Goal: Task Accomplishment & Management: Use online tool/utility

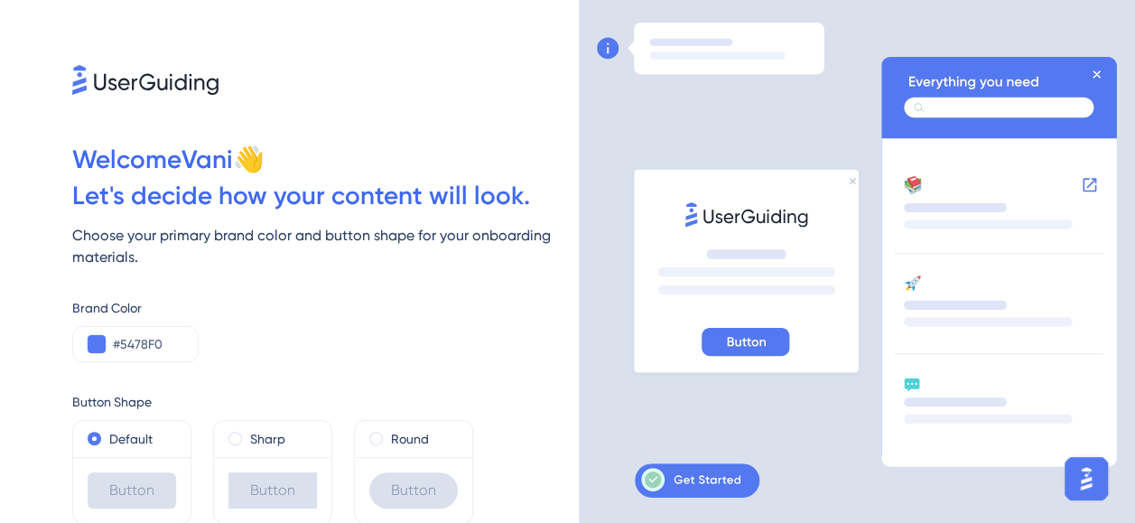
scroll to position [65, 0]
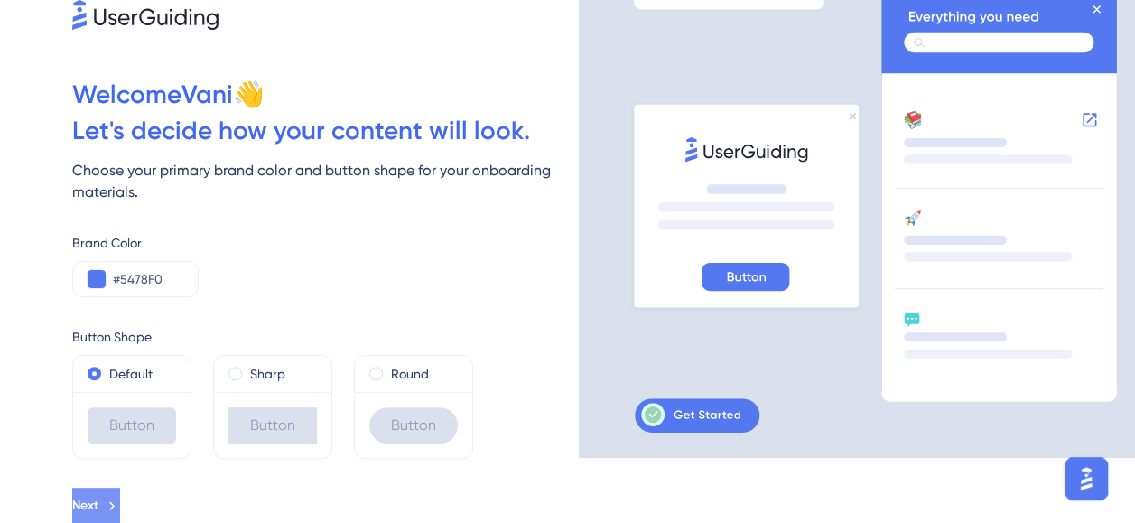
click at [98, 500] on span "Next" at bounding box center [85, 506] width 26 height 22
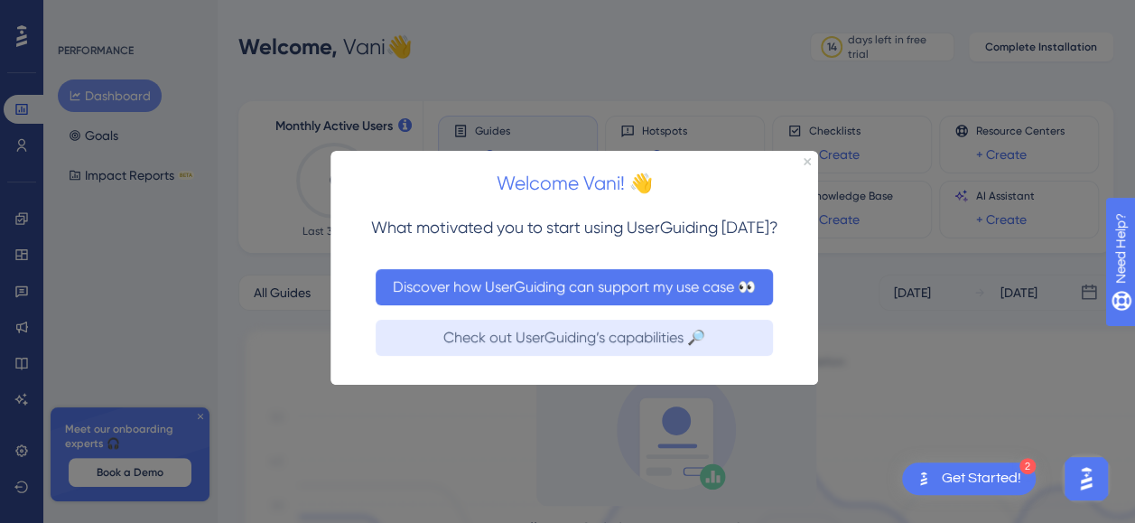
click at [628, 293] on button "Discover how UserGuiding can support my use case 👀" at bounding box center [574, 287] width 397 height 36
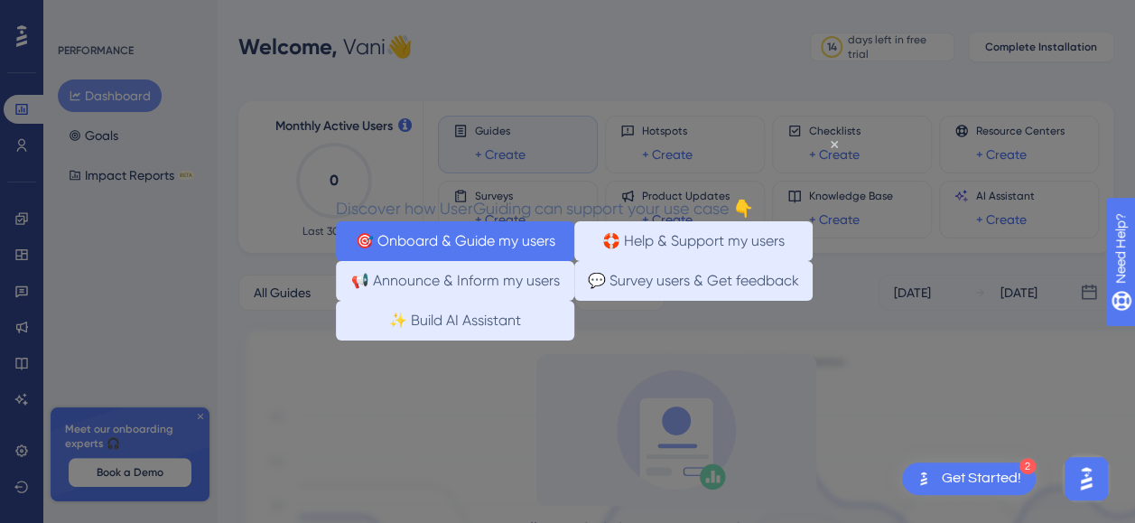
drag, startPoint x: 515, startPoint y: 240, endPoint x: 820, endPoint y: 377, distance: 334.6
click at [515, 240] on button "🎯 Onboard & Guide my users" at bounding box center [455, 241] width 238 height 40
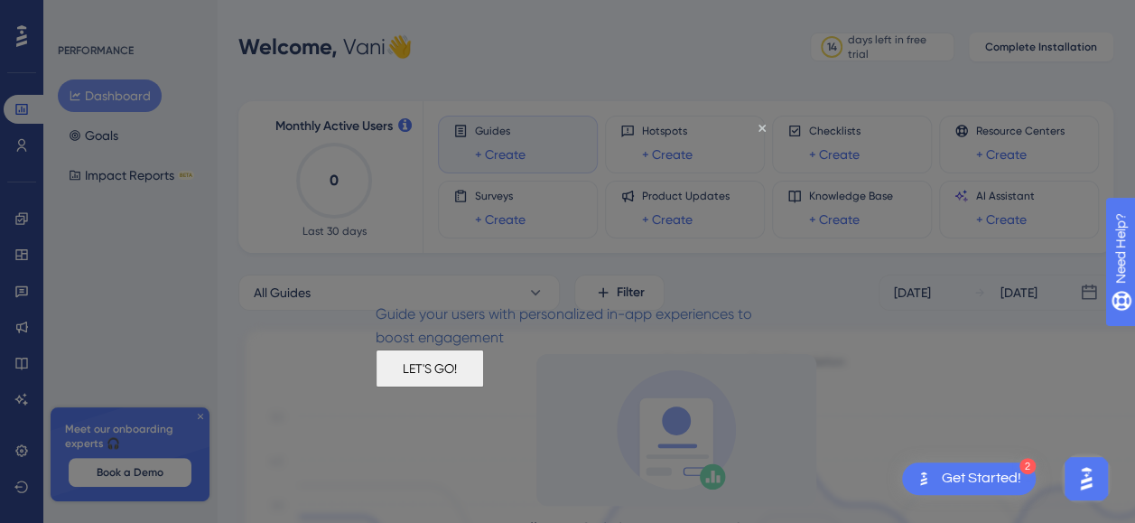
click at [484, 386] on button "LET'S GO!" at bounding box center [430, 368] width 108 height 38
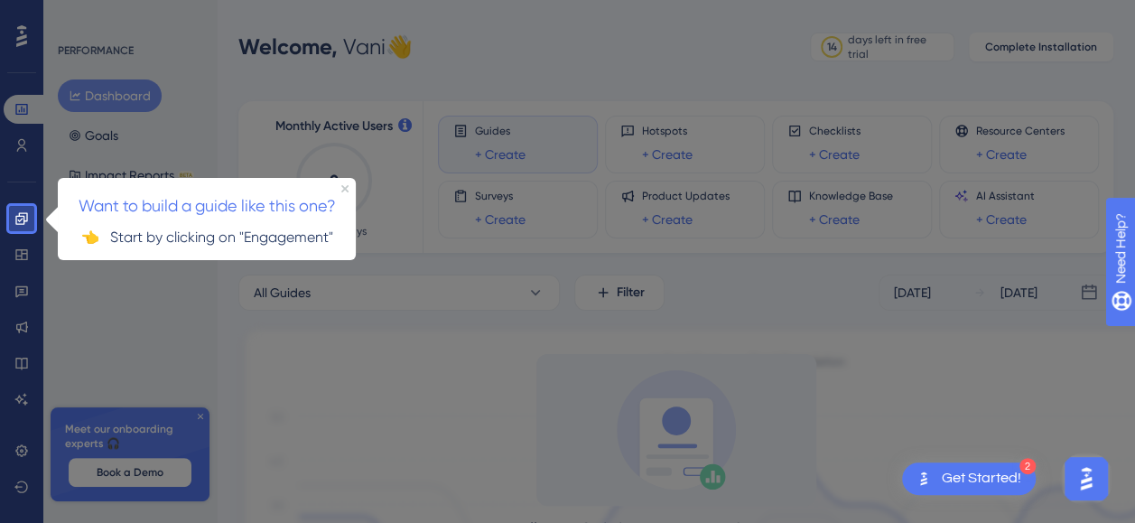
click at [155, 284] on div at bounding box center [591, 381] width 1114 height 763
click at [344, 190] on icon "Close Preview" at bounding box center [344, 187] width 7 height 7
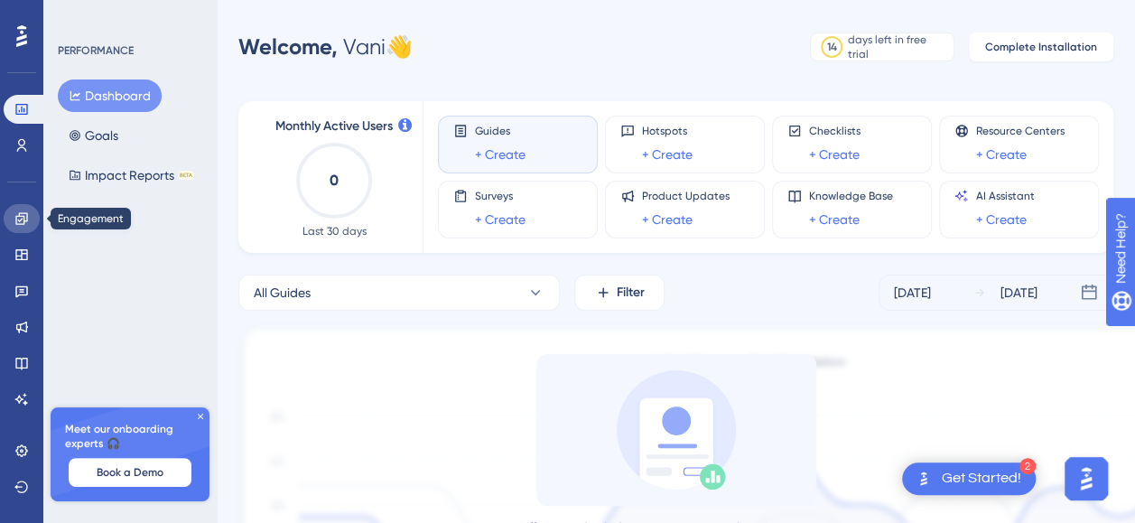
click at [19, 217] on icon at bounding box center [21, 218] width 12 height 12
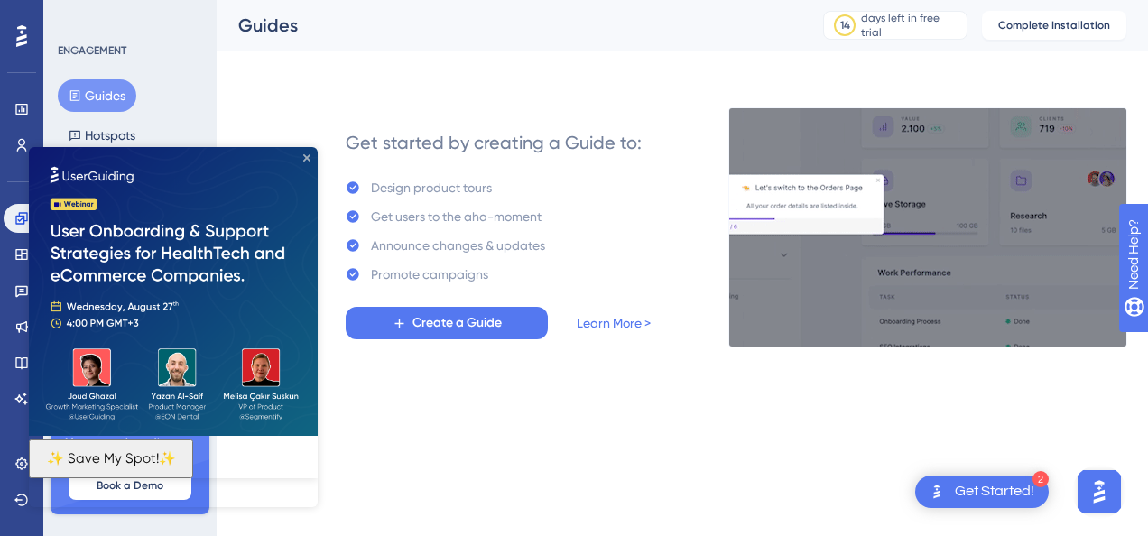
click at [307, 161] on icon "Close Preview" at bounding box center [306, 157] width 7 height 7
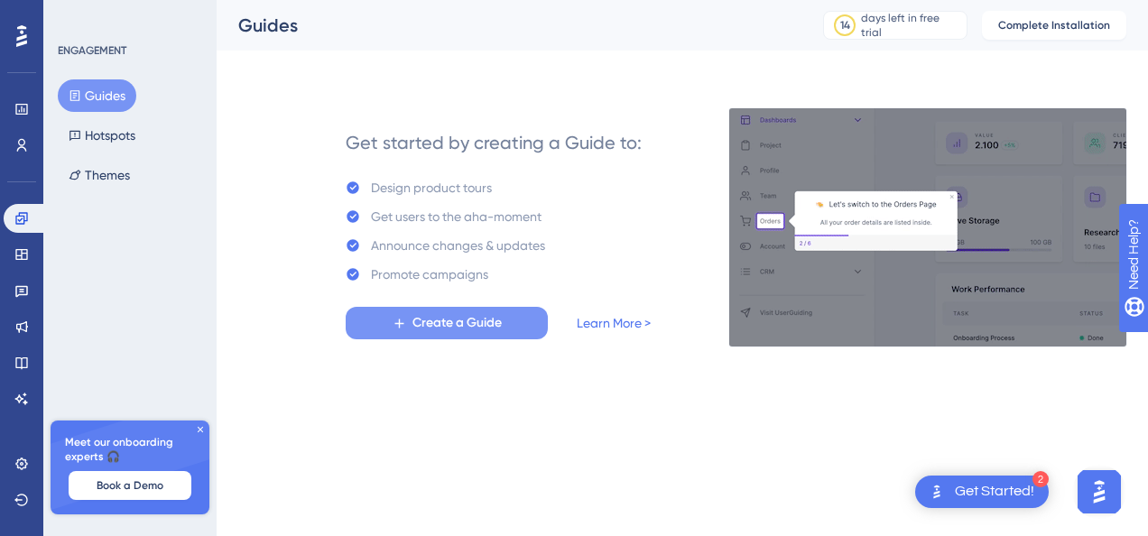
click at [447, 324] on span "Create a Guide" at bounding box center [457, 323] width 89 height 22
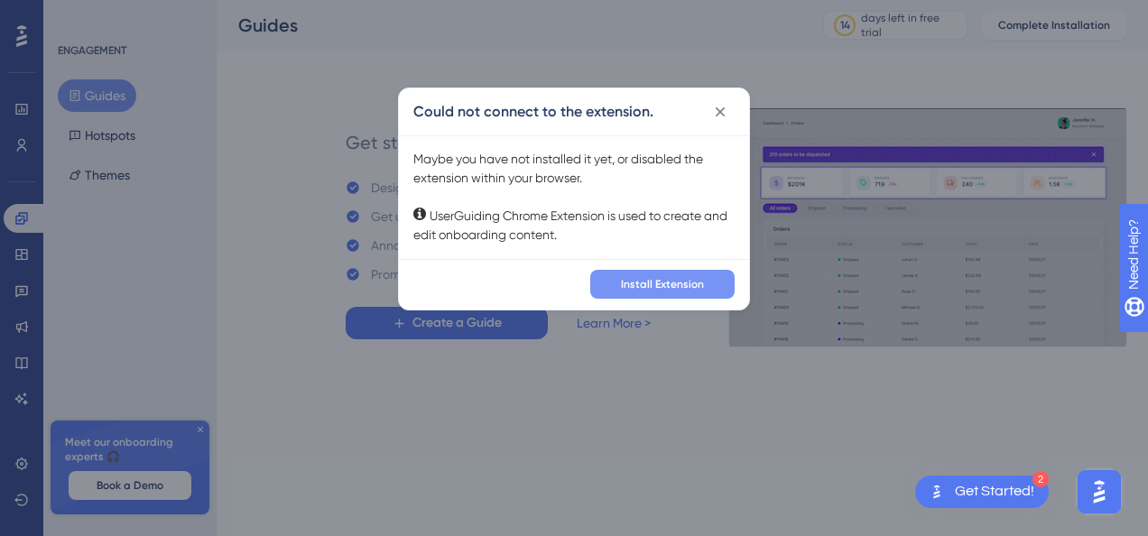
click at [655, 279] on span "Install Extension" at bounding box center [662, 284] width 83 height 14
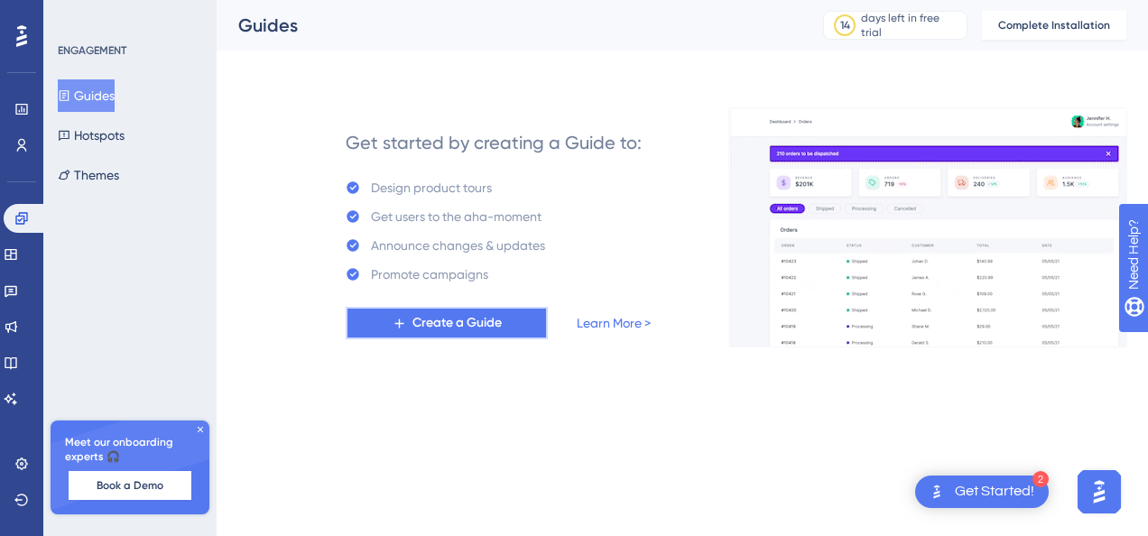
drag, startPoint x: 491, startPoint y: 320, endPoint x: 520, endPoint y: 330, distance: 30.6
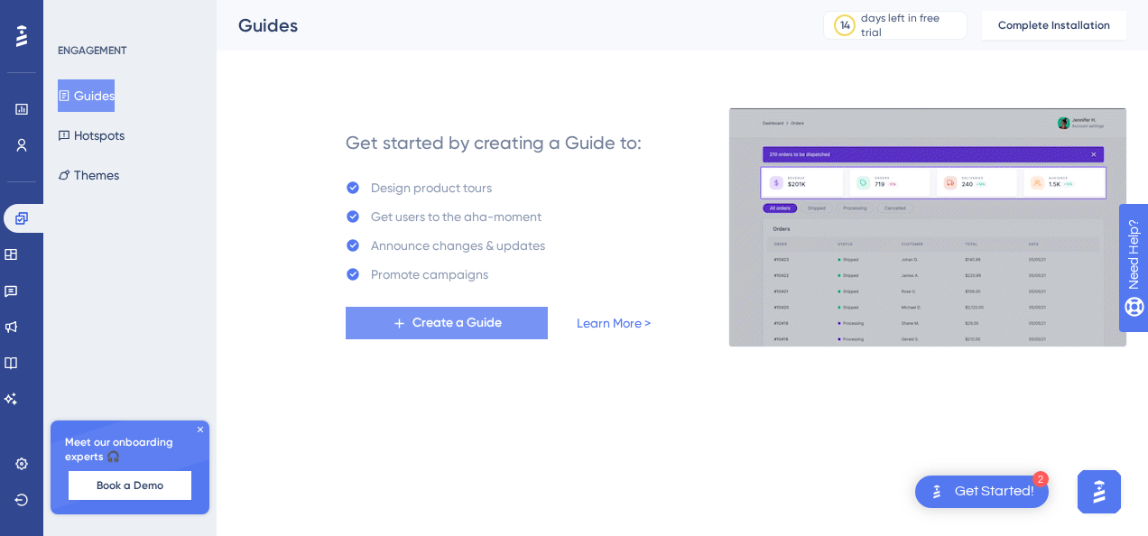
click at [491, 319] on span "Create a Guide" at bounding box center [457, 323] width 89 height 22
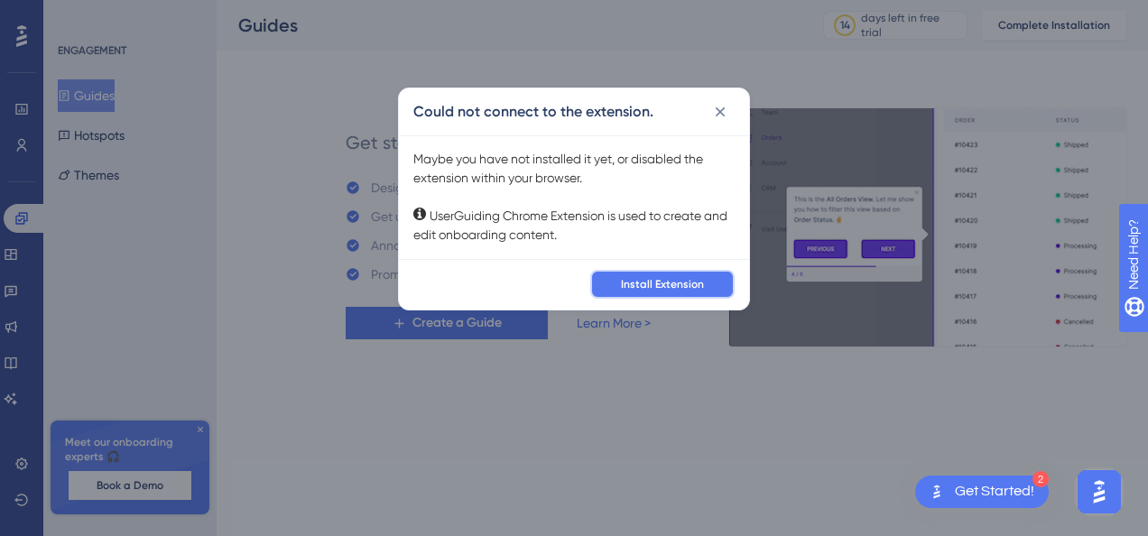
click at [681, 276] on button "Install Extension" at bounding box center [662, 284] width 144 height 29
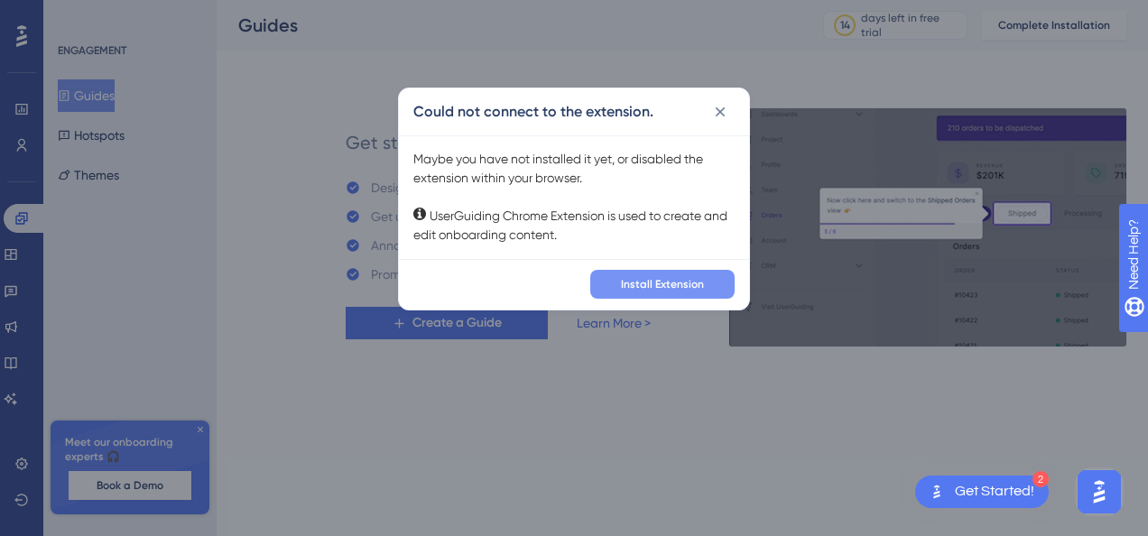
click at [675, 284] on span "Install Extension" at bounding box center [662, 284] width 83 height 14
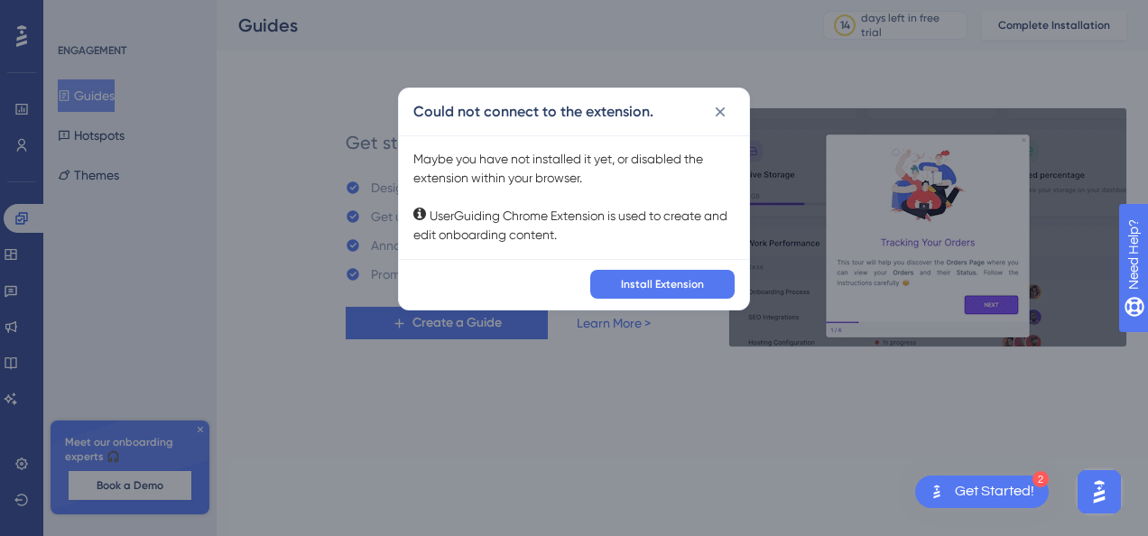
click at [716, 110] on icon at bounding box center [720, 112] width 18 height 18
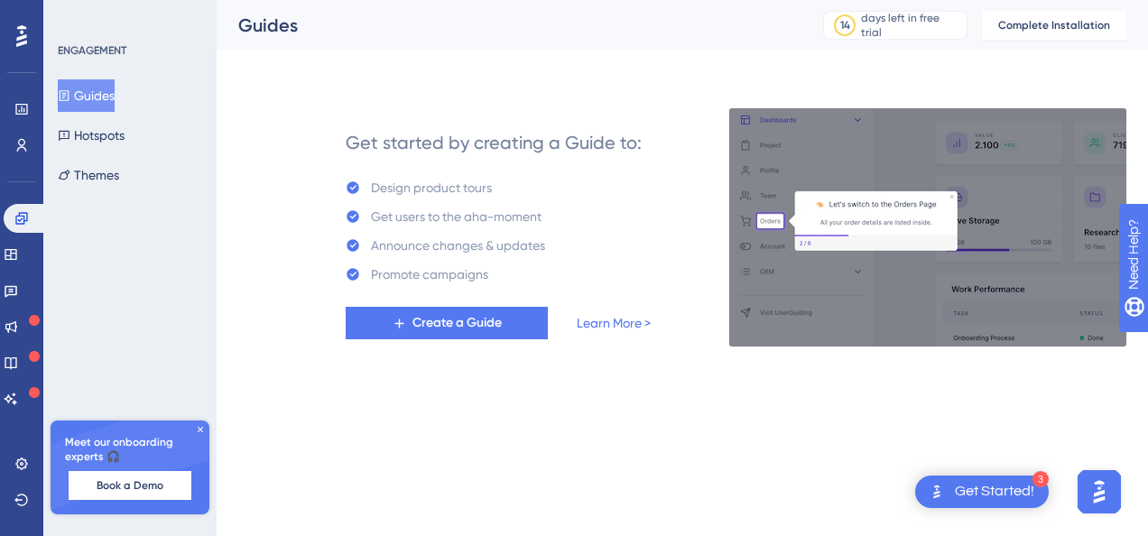
click at [482, 0] on html "3 Get Started! Performance Users Engagement Widgets Feedback Product Updates Kn…" at bounding box center [574, 0] width 1148 height 0
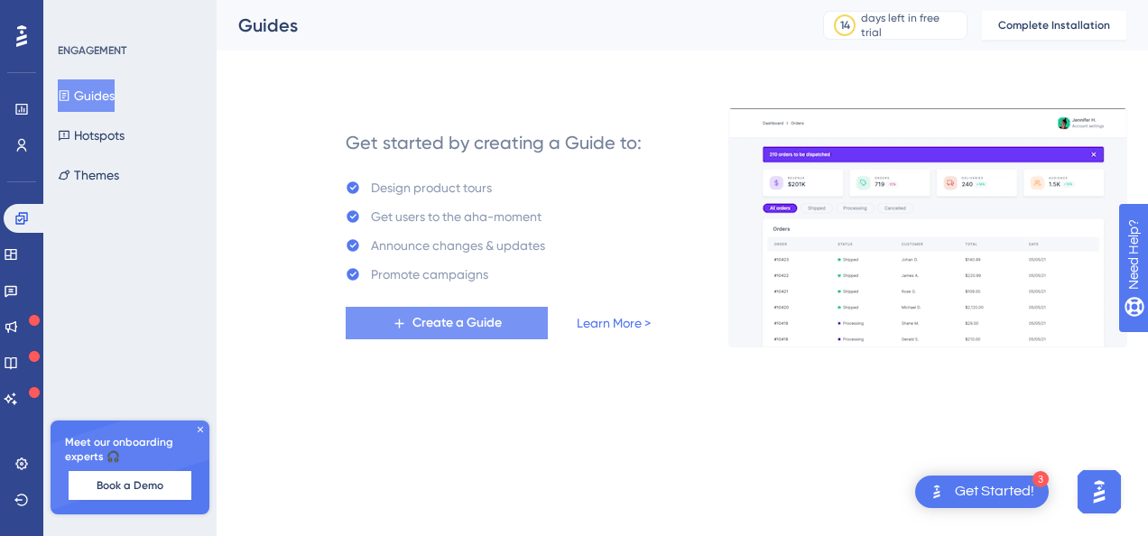
click at [488, 320] on span "Create a Guide" at bounding box center [457, 323] width 89 height 22
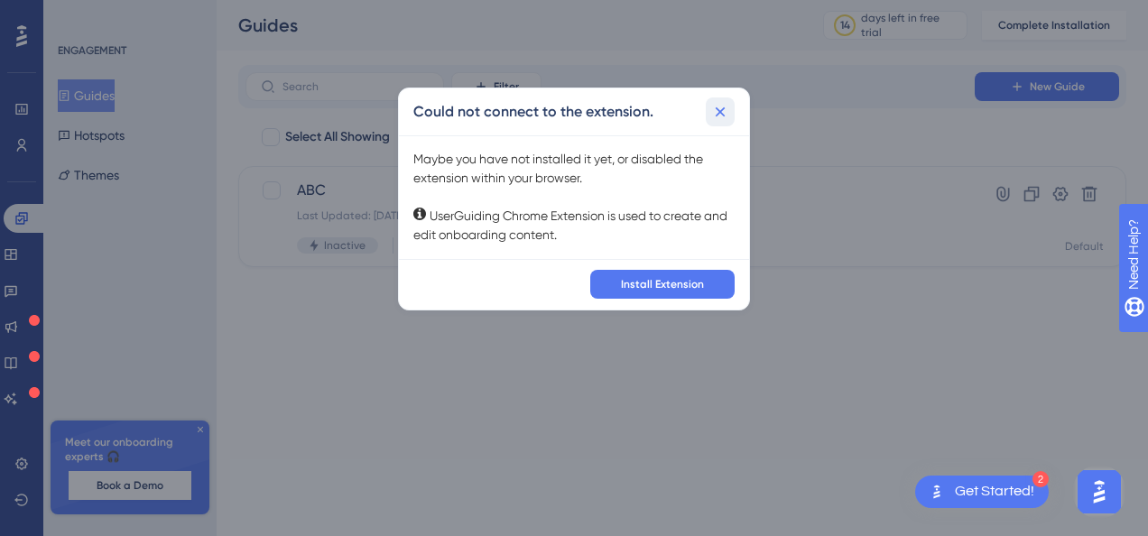
click at [724, 112] on icon at bounding box center [720, 112] width 18 height 18
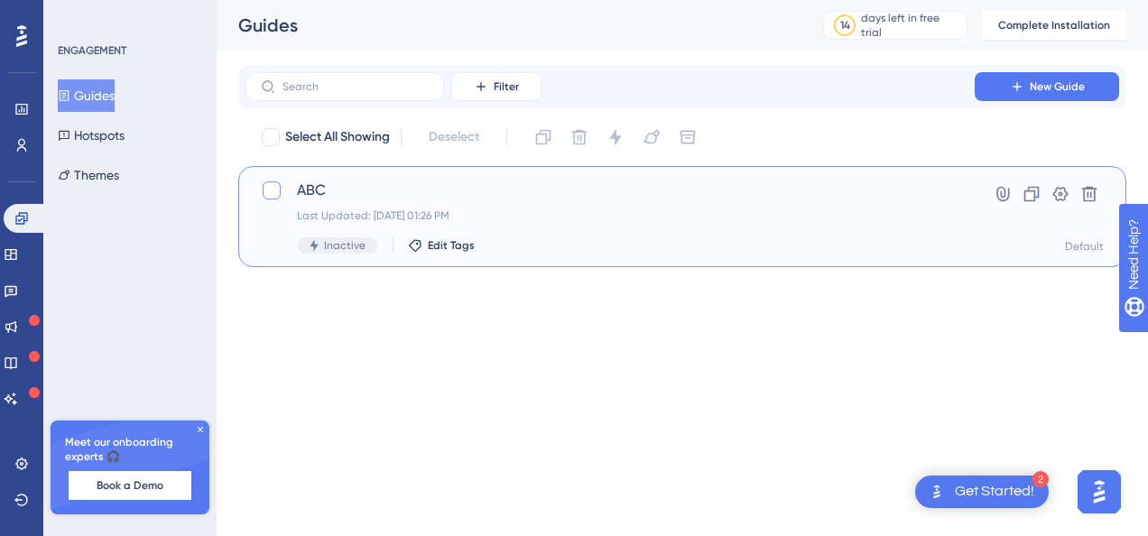
click at [276, 194] on div at bounding box center [272, 190] width 18 height 18
checkbox input "true"
click at [267, 193] on icon at bounding box center [271, 190] width 11 height 14
checkbox input "false"
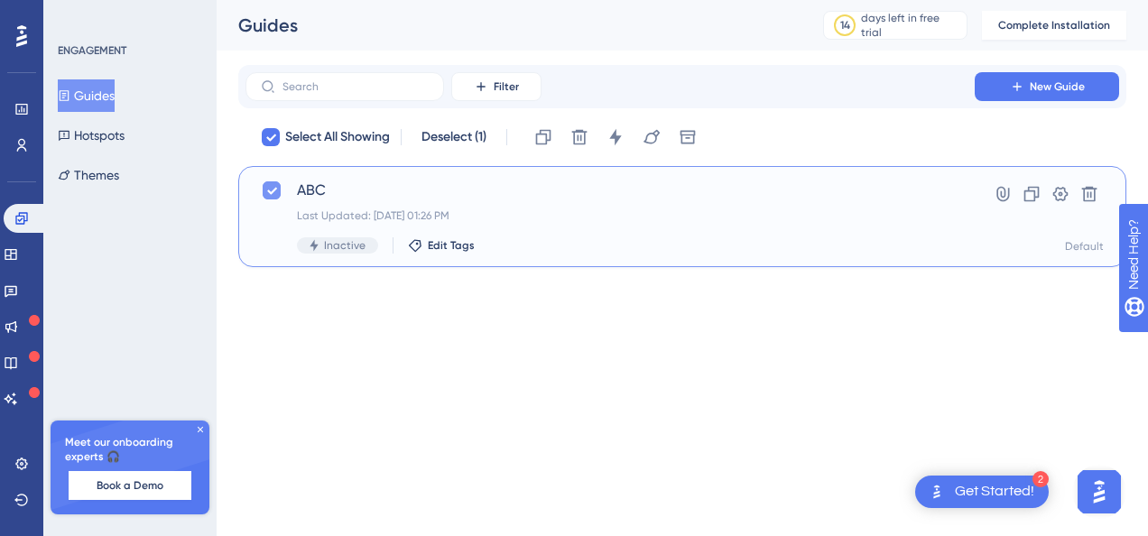
checkbox input "false"
click at [499, 211] on div "Last Updated: Aug 21 2025, 01:26 PM" at bounding box center [610, 216] width 627 height 14
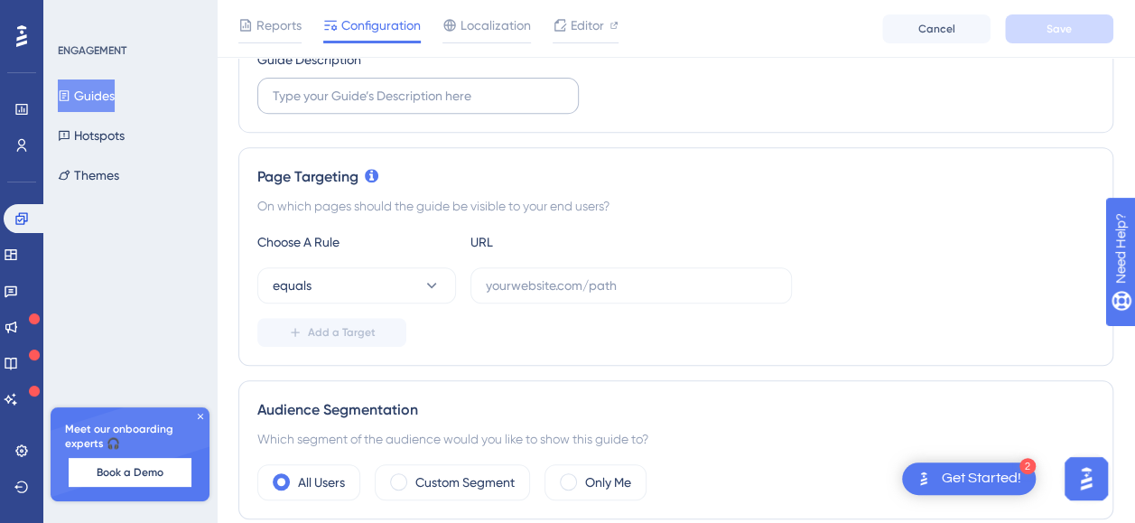
scroll to position [361, 0]
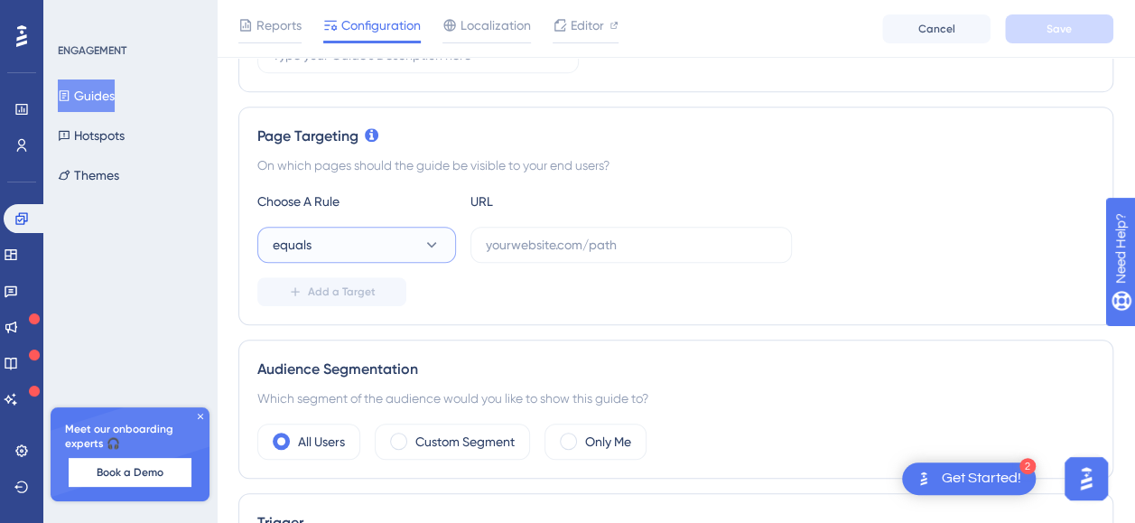
click at [440, 242] on icon at bounding box center [432, 245] width 18 height 18
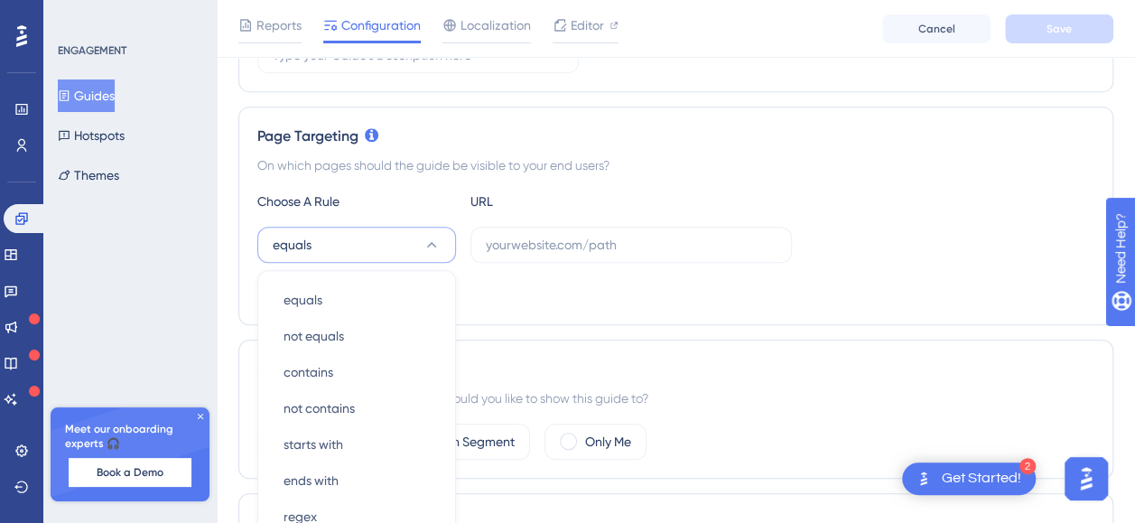
scroll to position [503, 0]
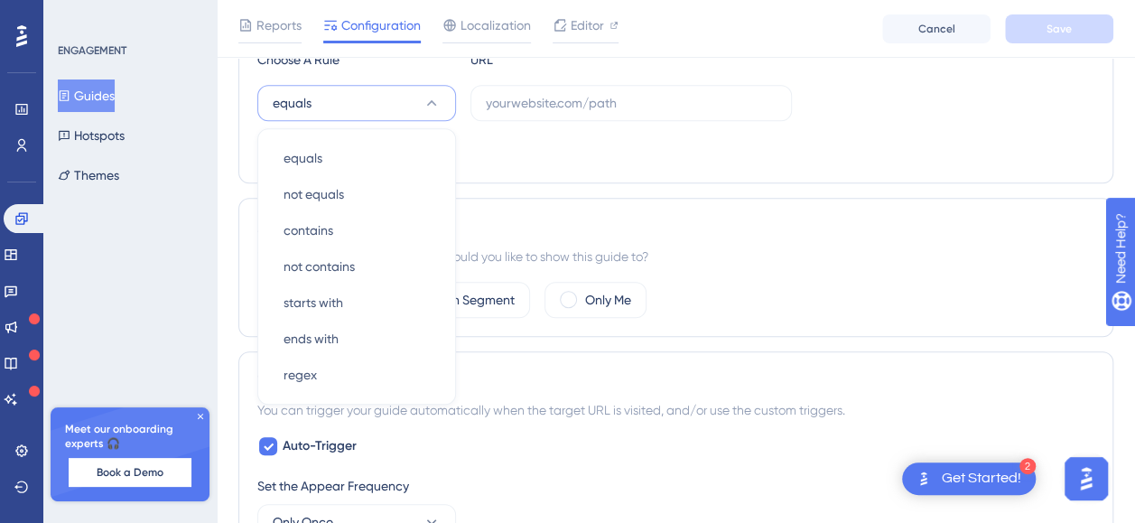
click at [549, 147] on div "Add a Target" at bounding box center [675, 149] width 837 height 29
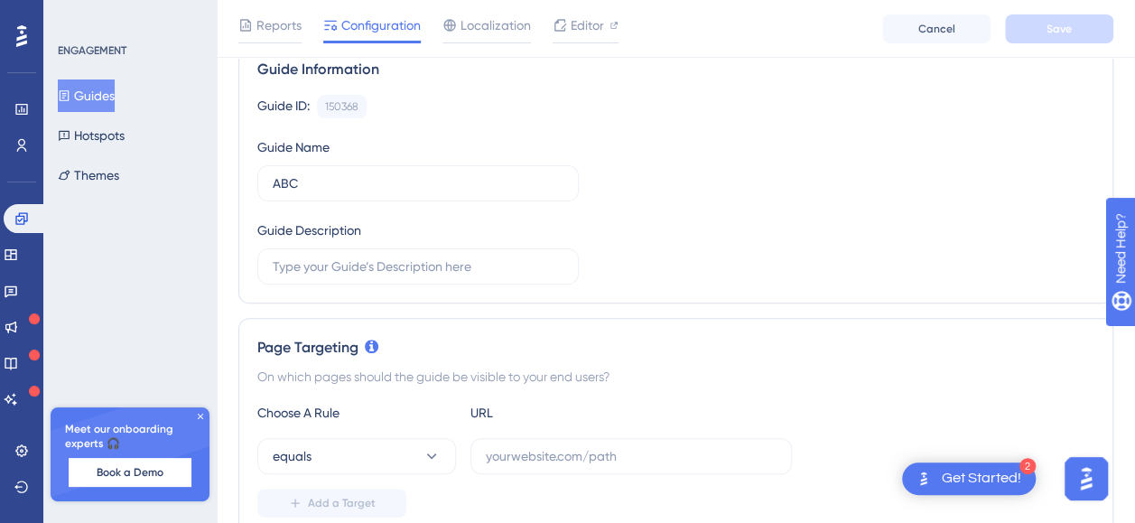
scroll to position [51, 0]
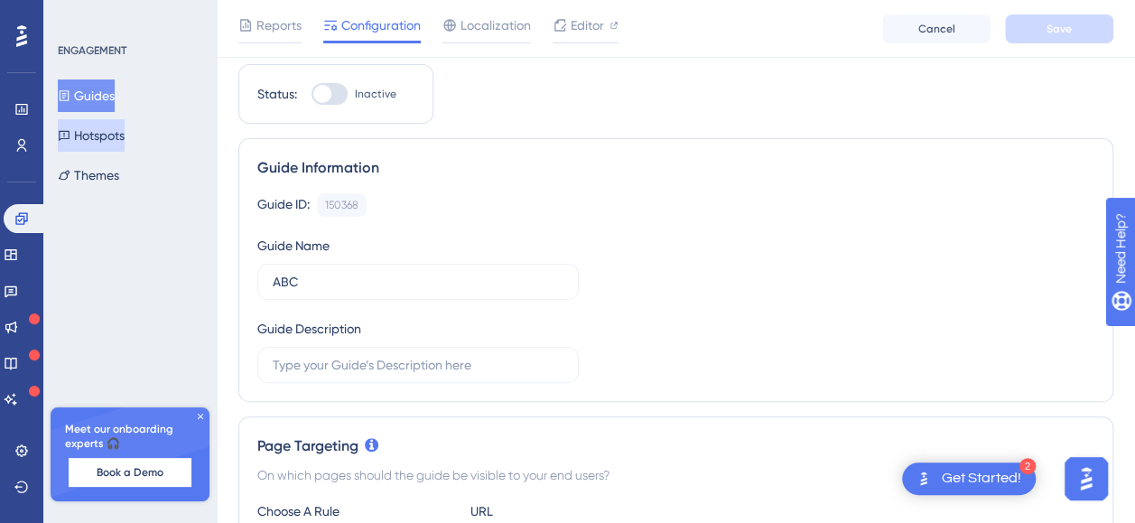
click at [117, 144] on button "Hotspots" at bounding box center [91, 135] width 67 height 33
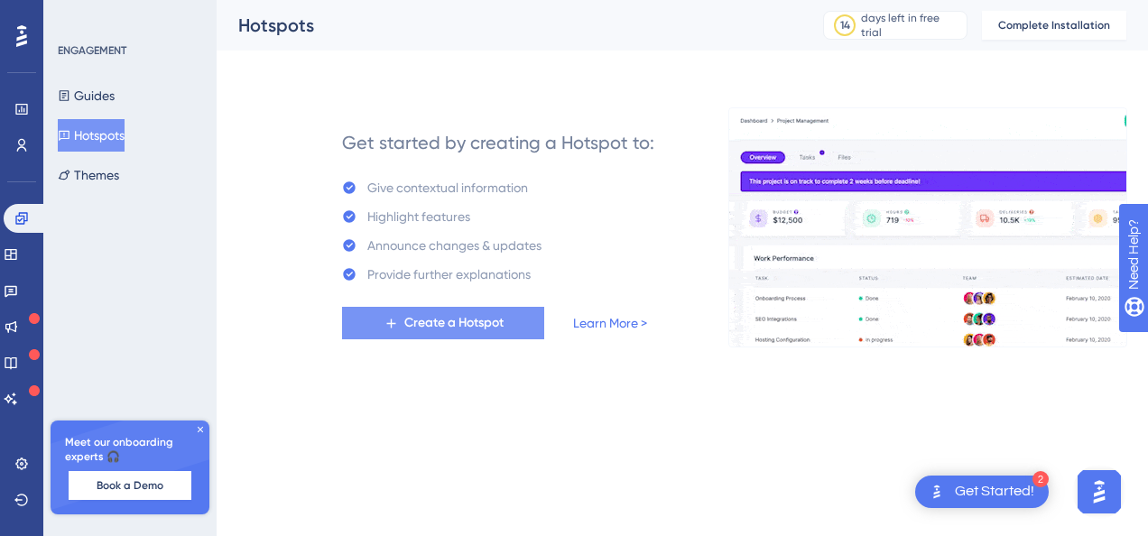
click at [516, 330] on button "Create a Hotspot" at bounding box center [443, 323] width 202 height 33
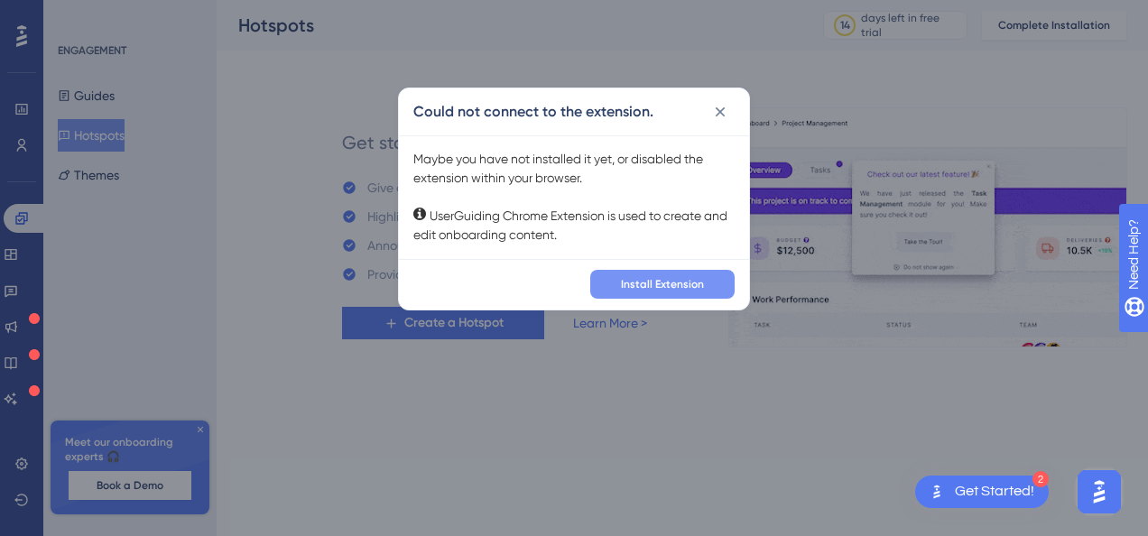
click at [686, 278] on span "Install Extension" at bounding box center [662, 284] width 83 height 14
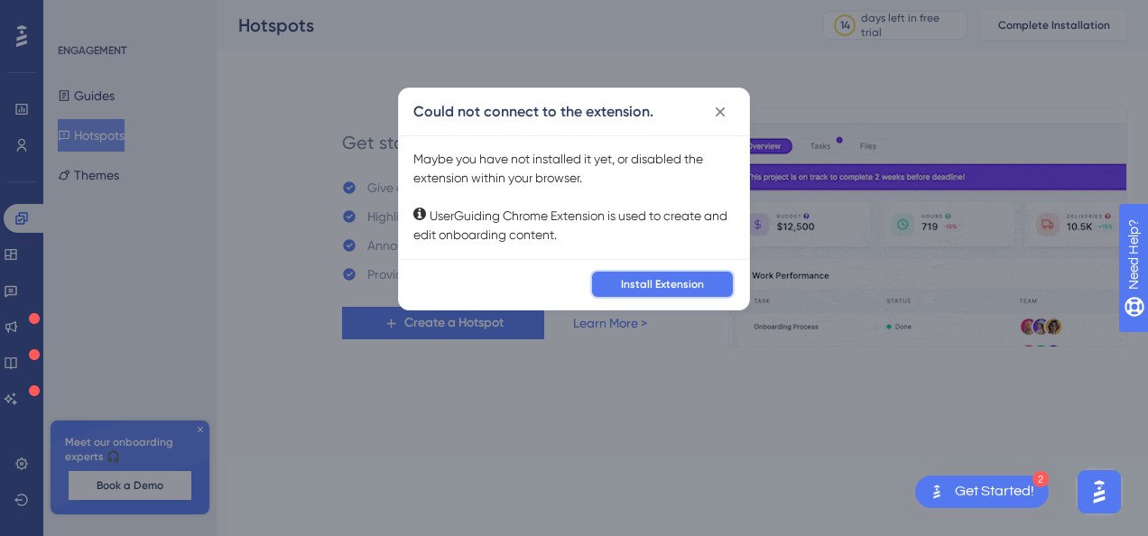
click at [681, 284] on span "Install Extension" at bounding box center [662, 284] width 83 height 14
